Goal: Find contact information: Find contact information

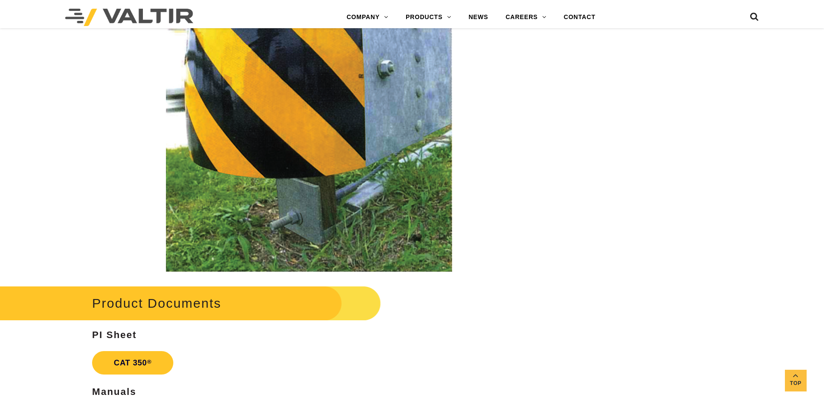
scroll to position [1607, 0]
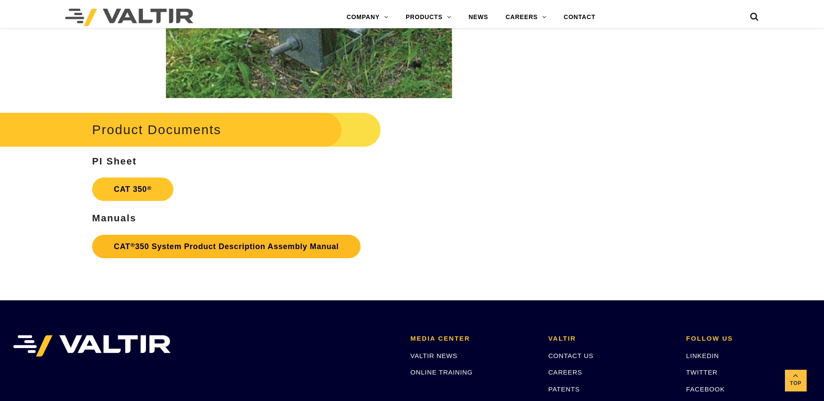
click at [280, 244] on link "CAT ® 350 System Product Description Assembly Manual" at bounding box center [226, 246] width 268 height 23
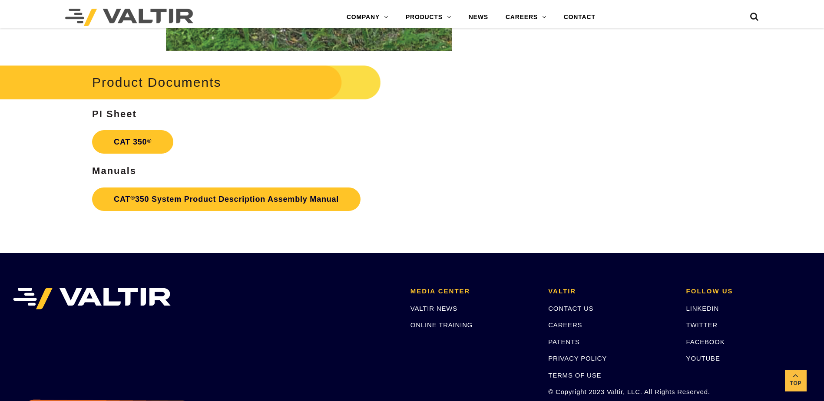
scroll to position [1767, 0]
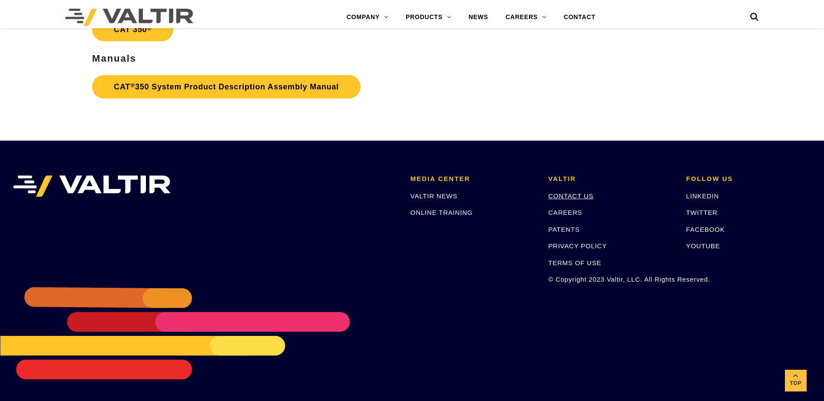
click at [585, 197] on link "CONTACT US" at bounding box center [570, 195] width 45 height 7
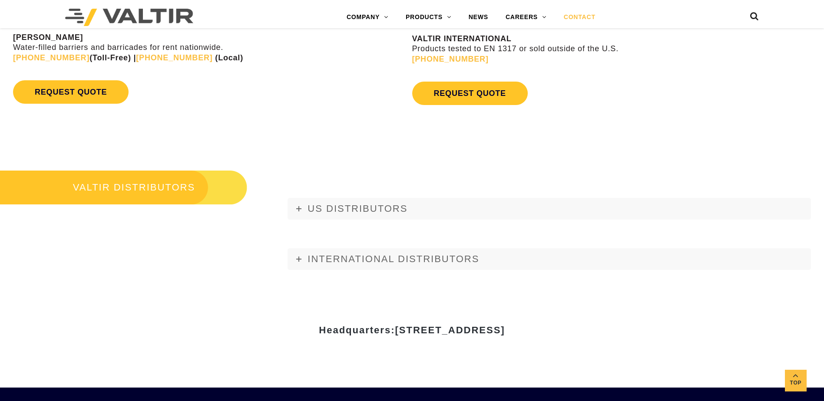
scroll to position [999, 0]
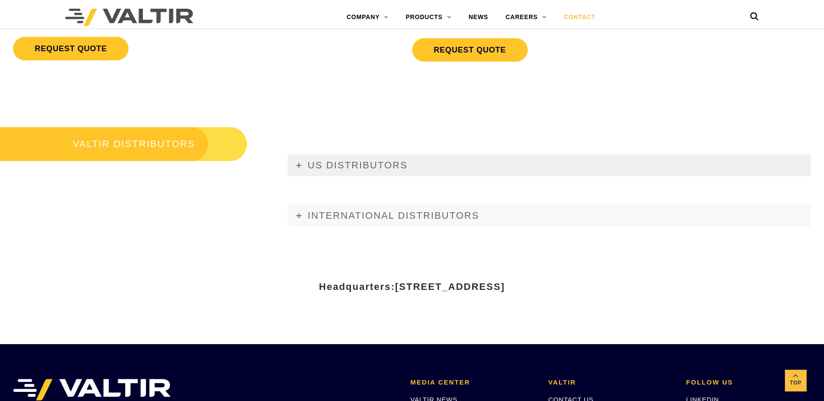
click at [420, 167] on link "US DISTRIBUTORS" at bounding box center [549, 166] width 523 height 22
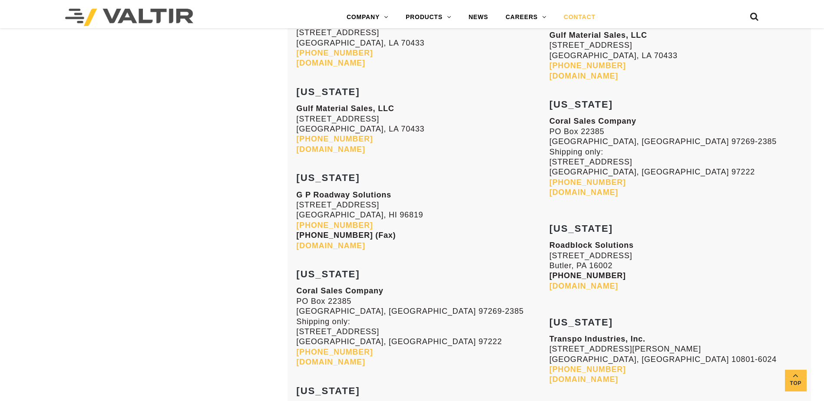
scroll to position [2215, 0]
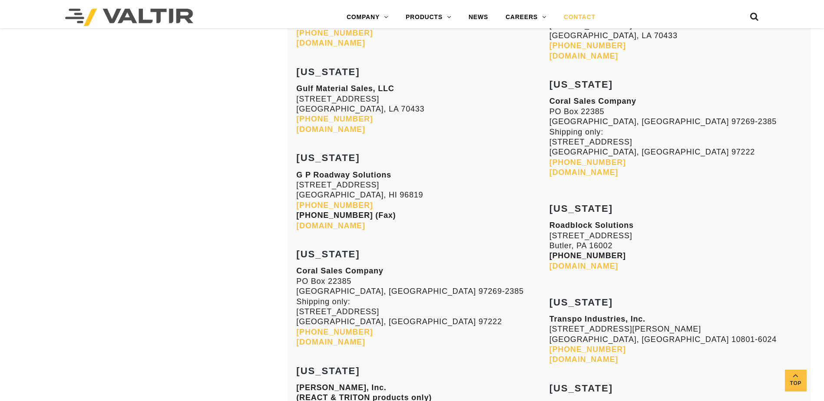
click at [575, 173] on link "coralsales.com" at bounding box center [583, 172] width 69 height 9
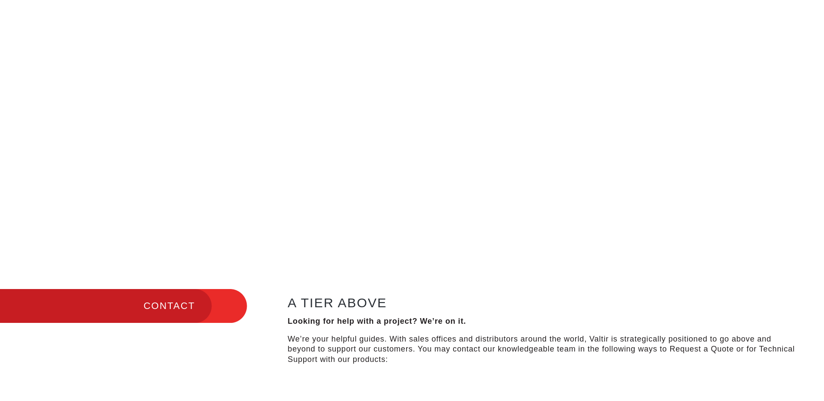
scroll to position [43, 0]
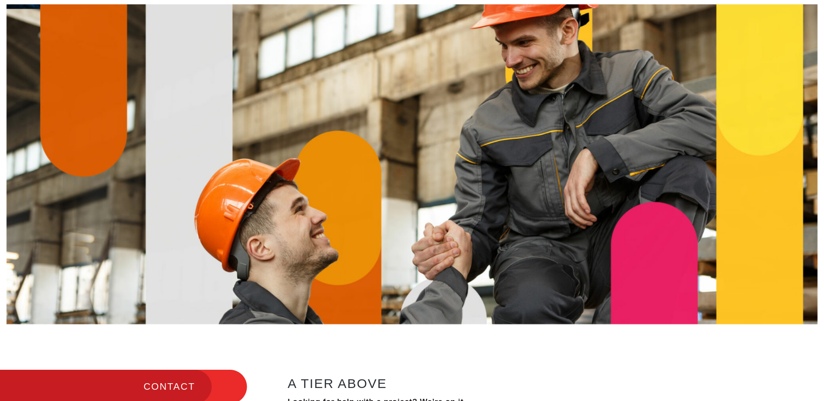
scroll to position [999, 0]
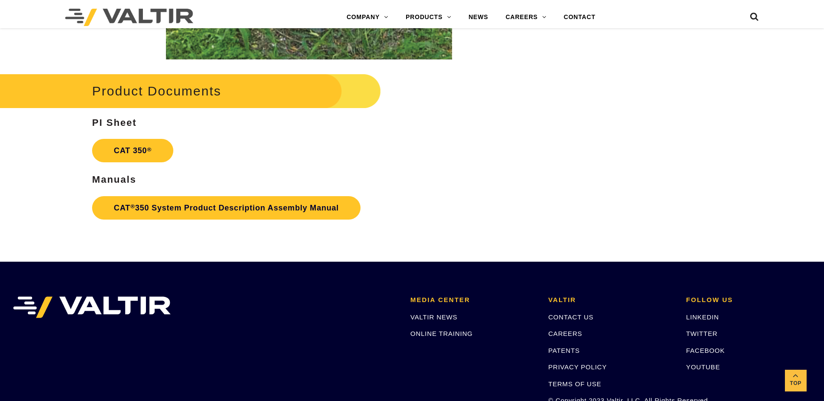
scroll to position [1737, 0]
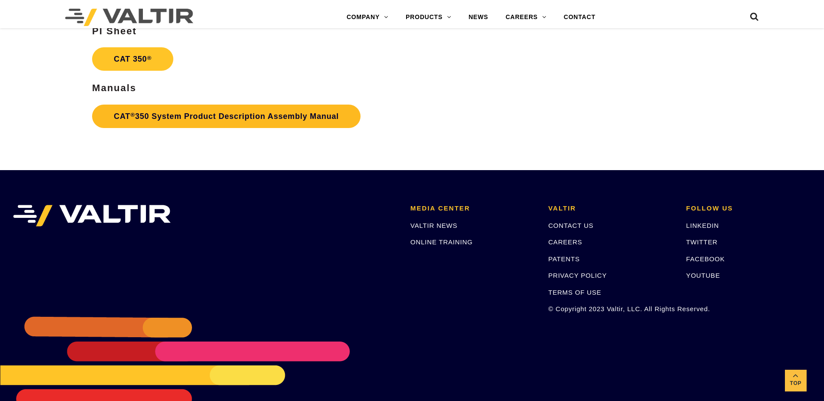
click at [207, 116] on link "CAT ® 350 System Product Description Assembly Manual" at bounding box center [226, 116] width 268 height 23
